Goal: Find specific page/section: Locate a particular part of the current website

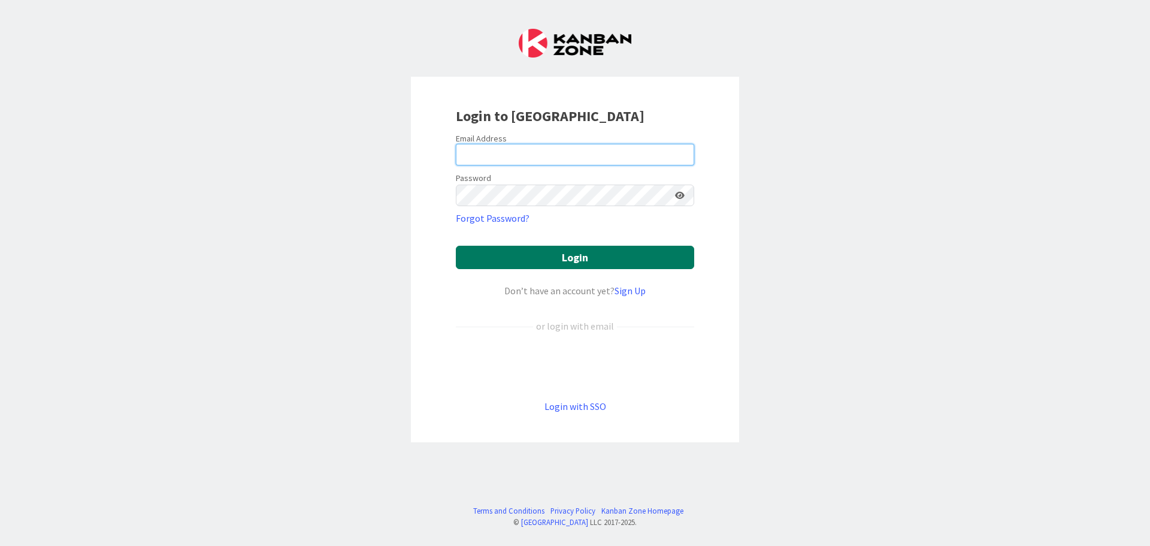
type input "[EMAIL_ADDRESS][DOMAIN_NAME]"
click at [558, 253] on button "Login" at bounding box center [575, 257] width 238 height 23
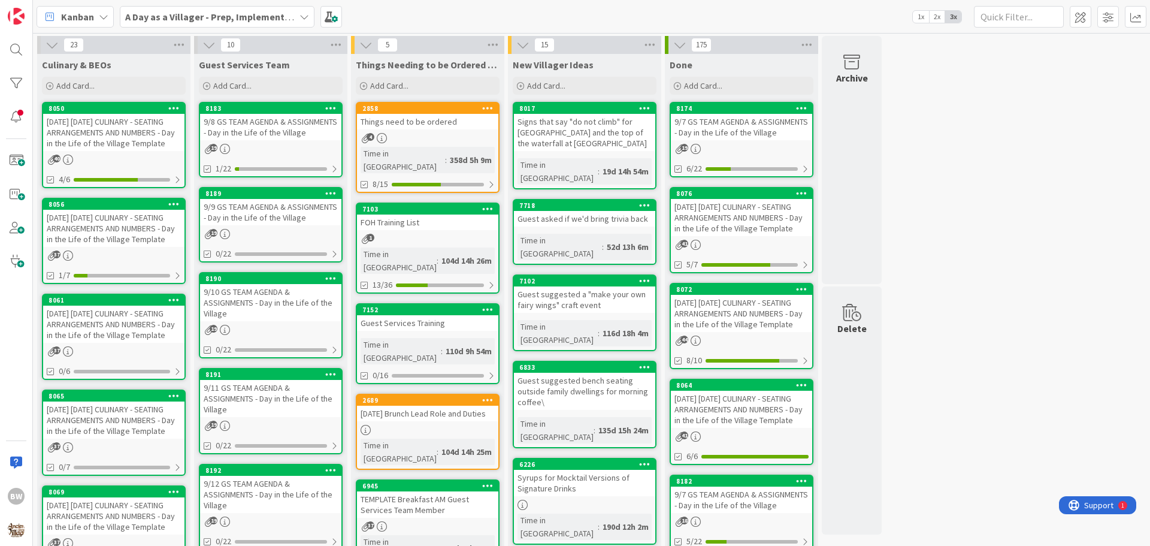
click at [122, 210] on div "[DATE] [DATE] CULINARY - SEATING ARRANGEMENTS AND NUMBERS - Day in the Life of …" at bounding box center [113, 228] width 141 height 37
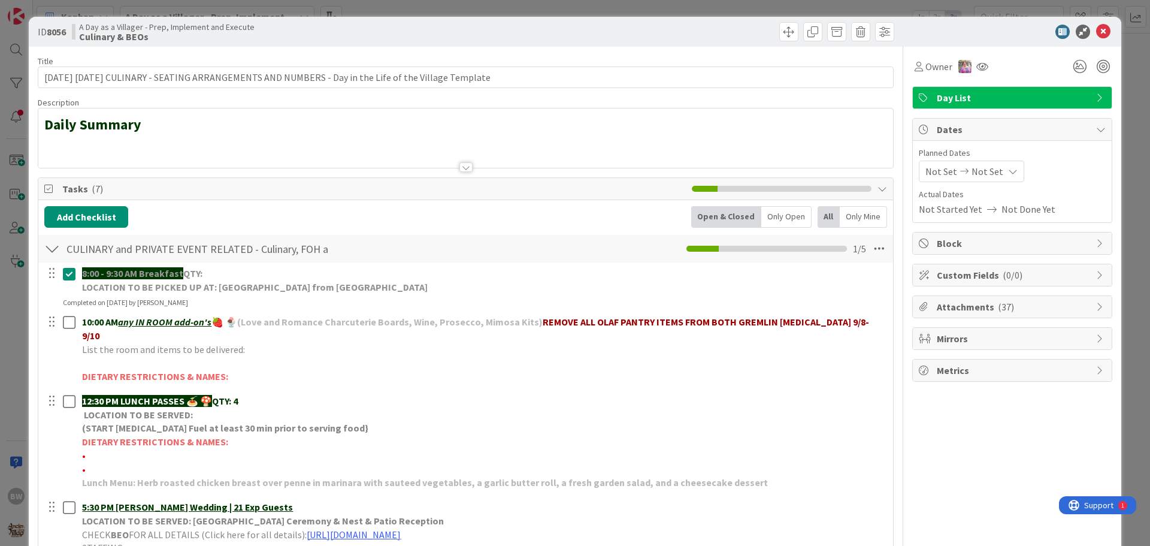
click at [461, 169] on div at bounding box center [466, 167] width 13 height 10
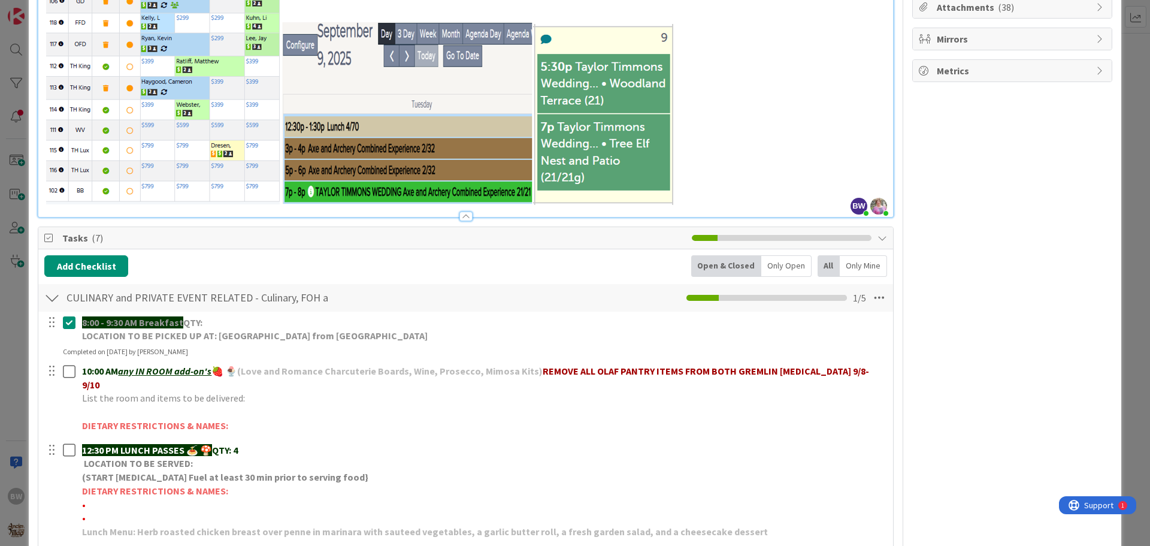
scroll to position [419, 0]
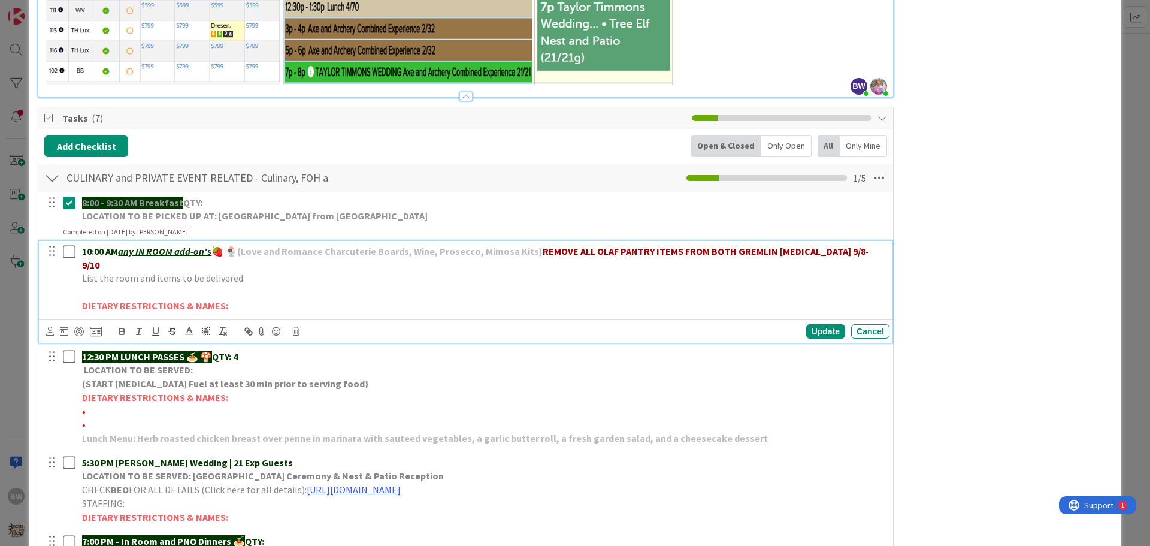
click at [268, 299] on p "DIETARY RESTRICTIONS & NAMES:" at bounding box center [483, 306] width 803 height 14
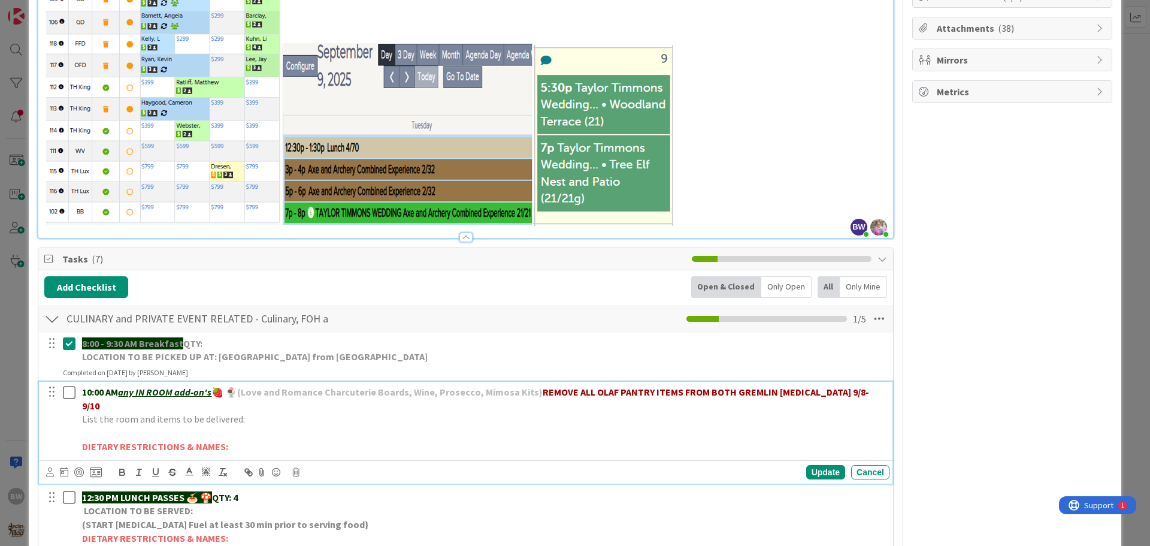
scroll to position [180, 0]
